Goal: Task Accomplishment & Management: Use online tool/utility

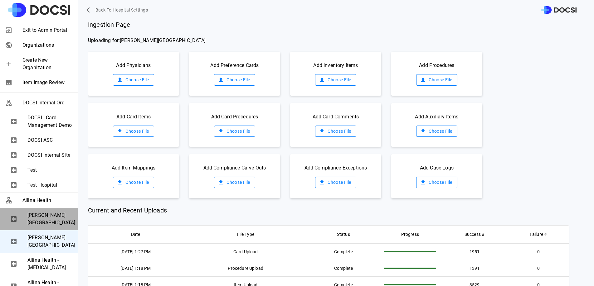
click at [45, 227] on span "[PERSON_NAME][GEOGRAPHIC_DATA]" at bounding box center [49, 219] width 45 height 15
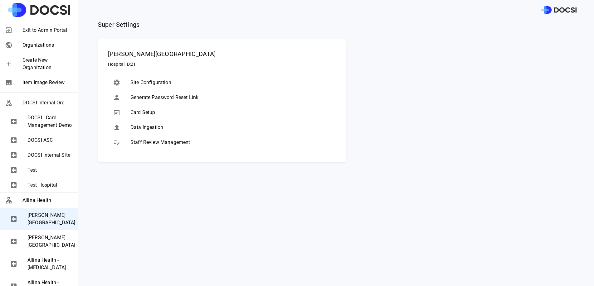
click at [163, 129] on span "Data Ingestion" at bounding box center [230, 127] width 201 height 7
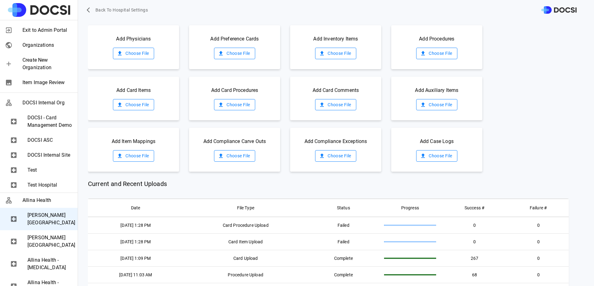
scroll to position [20, 0]
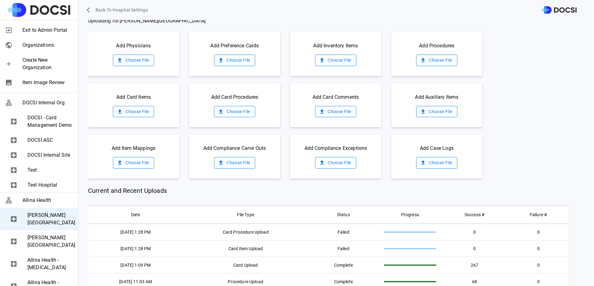
click at [140, 114] on label "Choose File" at bounding box center [133, 112] width 41 height 12
click at [0, 0] on input "Choose File" at bounding box center [0, 0] width 0 height 0
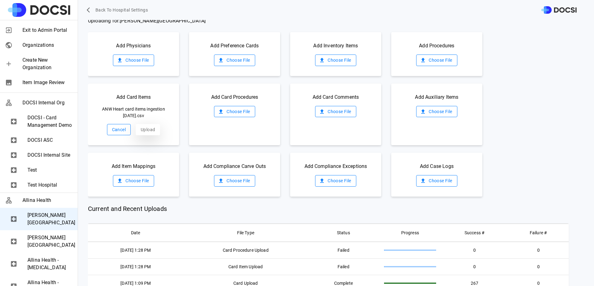
click at [146, 126] on button "Upload" at bounding box center [148, 130] width 24 height 12
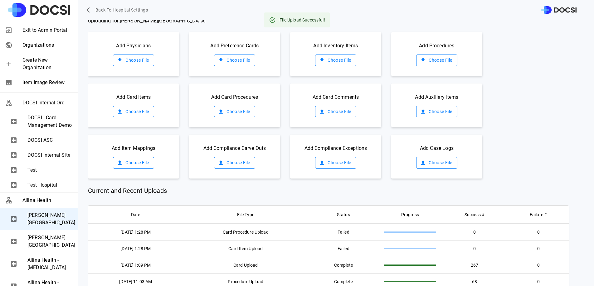
click at [240, 112] on label "Choose File" at bounding box center [234, 112] width 41 height 12
click at [0, 0] on input "Choose File" at bounding box center [0, 0] width 0 height 0
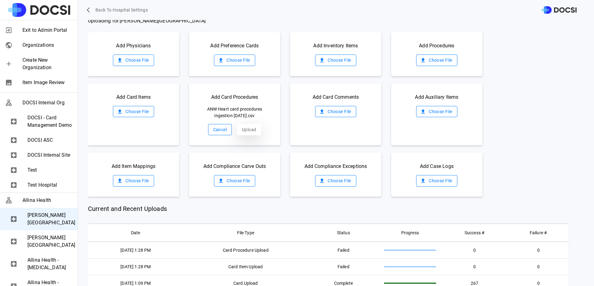
click at [249, 124] on button "Upload" at bounding box center [249, 130] width 24 height 12
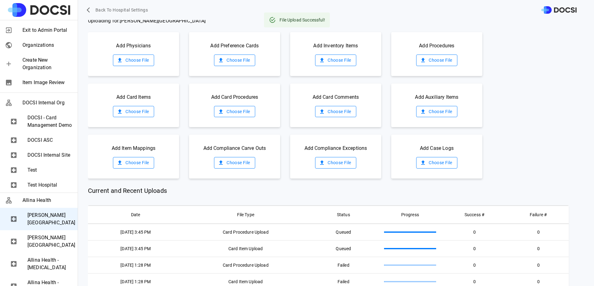
click at [425, 160] on label "Choose File" at bounding box center [436, 163] width 41 height 12
click at [0, 0] on input "Choose File" at bounding box center [0, 0] width 0 height 0
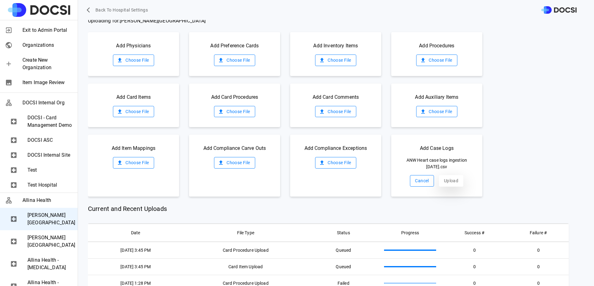
click at [444, 183] on button "Upload" at bounding box center [451, 181] width 24 height 12
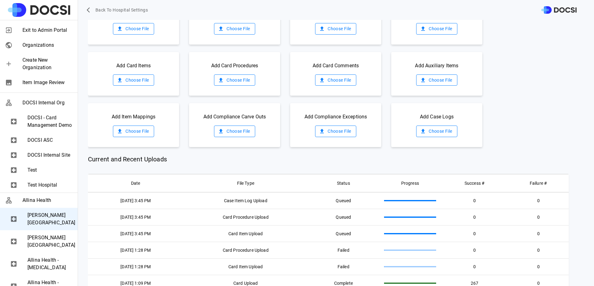
scroll to position [53, 0]
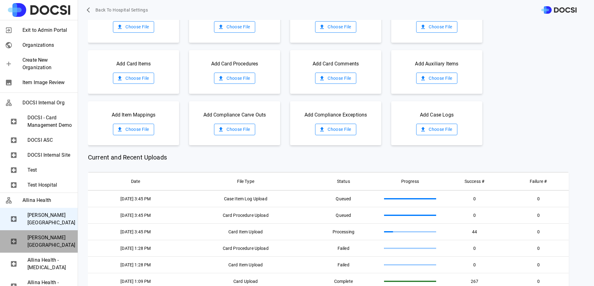
click at [51, 249] on span "[PERSON_NAME][GEOGRAPHIC_DATA]" at bounding box center [49, 241] width 45 height 15
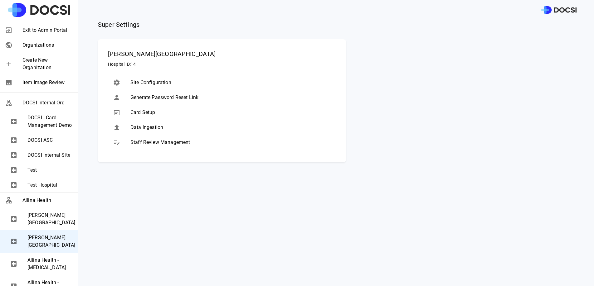
click at [154, 129] on span "Data Ingestion" at bounding box center [230, 127] width 201 height 7
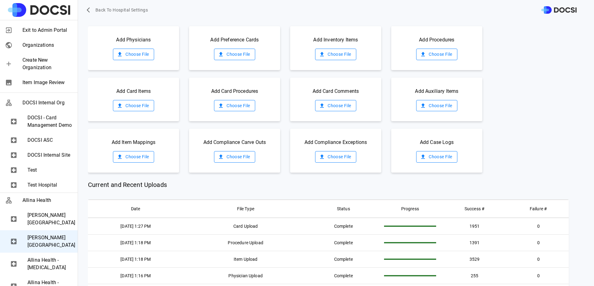
scroll to position [31, 0]
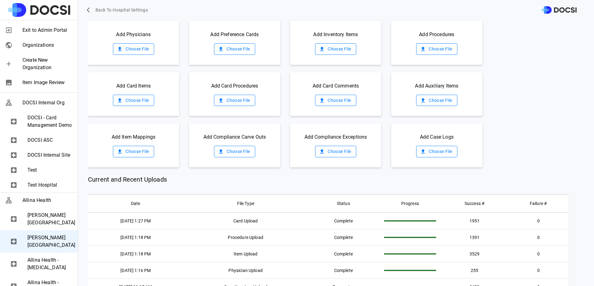
click at [141, 106] on div "Add Card Items Choose File" at bounding box center [133, 94] width 91 height 44
click at [144, 101] on label "Choose File" at bounding box center [133, 101] width 41 height 12
click at [0, 0] on input "Choose File" at bounding box center [0, 0] width 0 height 0
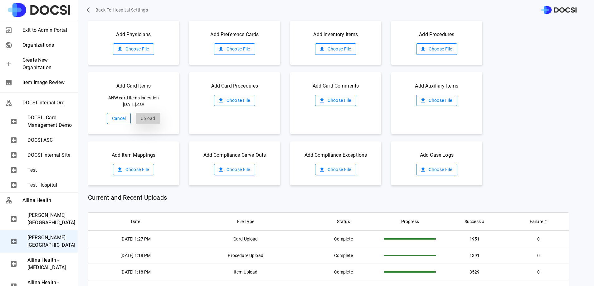
click at [159, 117] on button "Upload" at bounding box center [148, 119] width 24 height 12
click at [243, 95] on label "Choose File" at bounding box center [234, 101] width 41 height 12
click at [0, 0] on input "Choose File" at bounding box center [0, 0] width 0 height 0
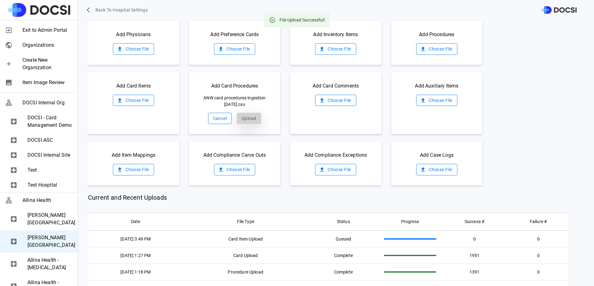
click at [243, 124] on button "Upload" at bounding box center [249, 119] width 24 height 12
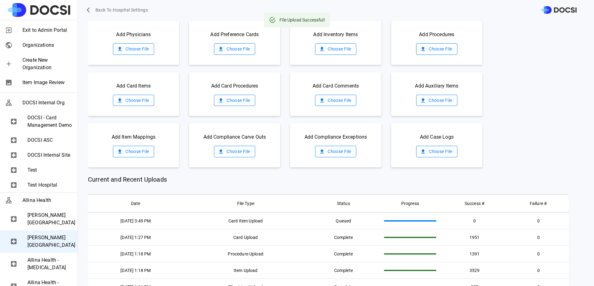
click at [433, 167] on div "Ingestion Page Uploading for: [PERSON_NAME][GEOGRAPHIC_DATA] Add Physicians Cho…" at bounding box center [341, 163] width 506 height 286
click at [435, 152] on label "Choose File" at bounding box center [436, 152] width 41 height 12
click at [0, 0] on input "Choose File" at bounding box center [0, 0] width 0 height 0
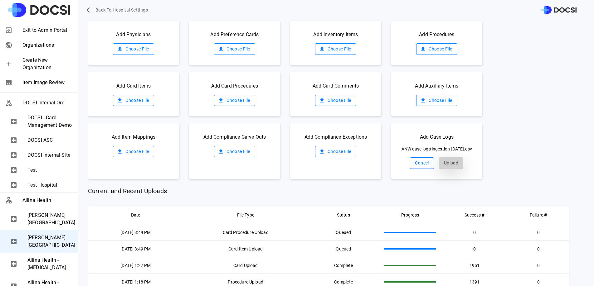
click at [444, 169] on button "Upload" at bounding box center [451, 164] width 24 height 12
